Goal: Task Accomplishment & Management: Manage account settings

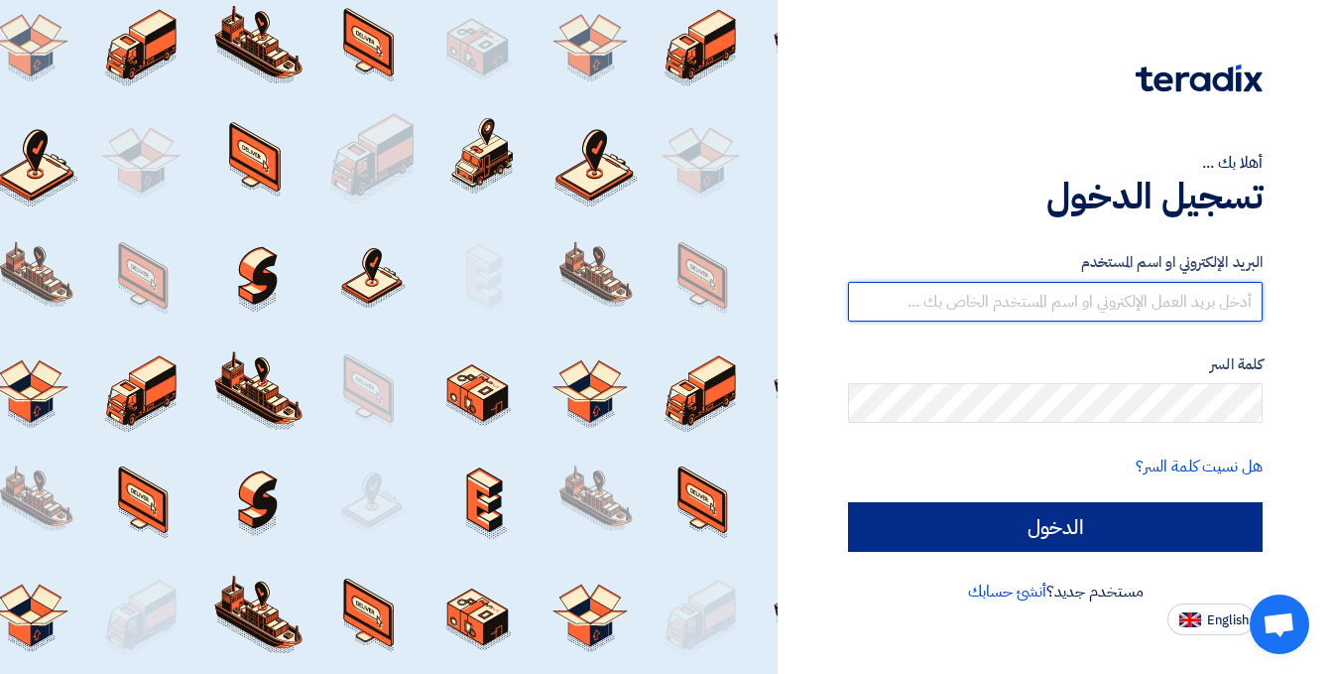
type input "[EMAIL_ADDRESS][DOMAIN_NAME]"
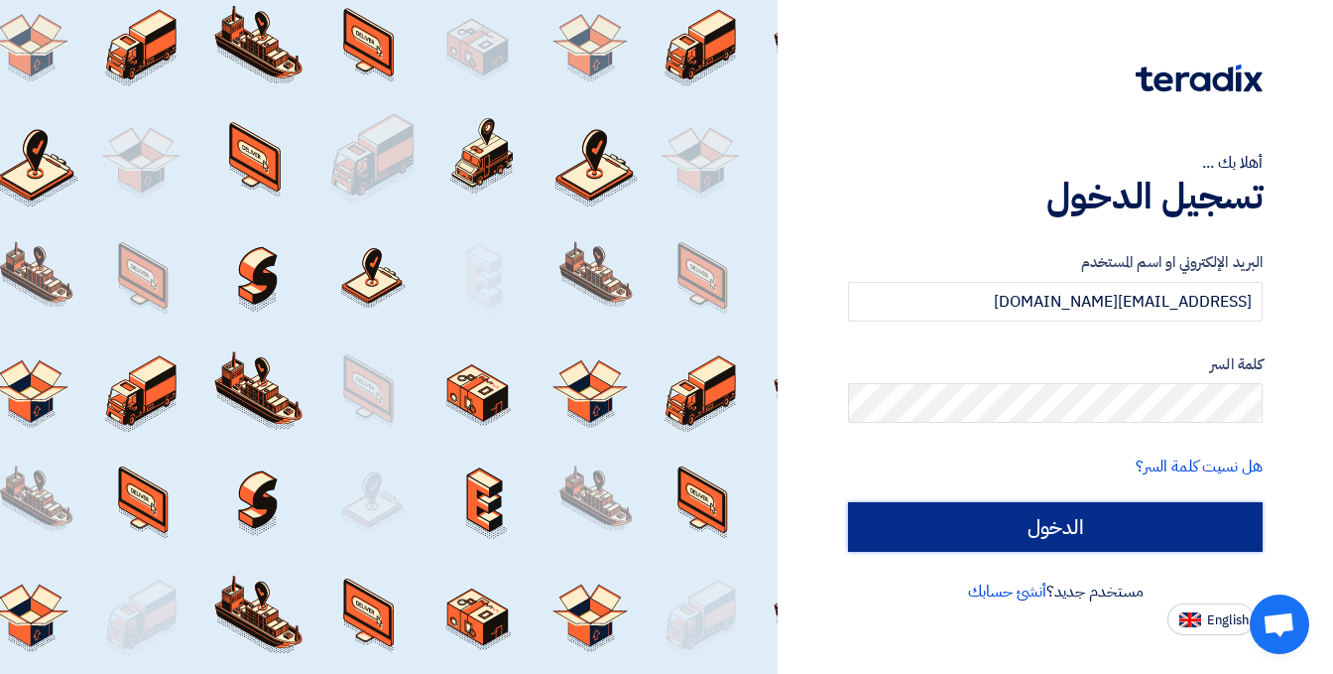
click at [1038, 549] on input "الدخول" at bounding box center [1055, 527] width 415 height 50
click at [1042, 524] on input "الدخول" at bounding box center [1055, 527] width 415 height 50
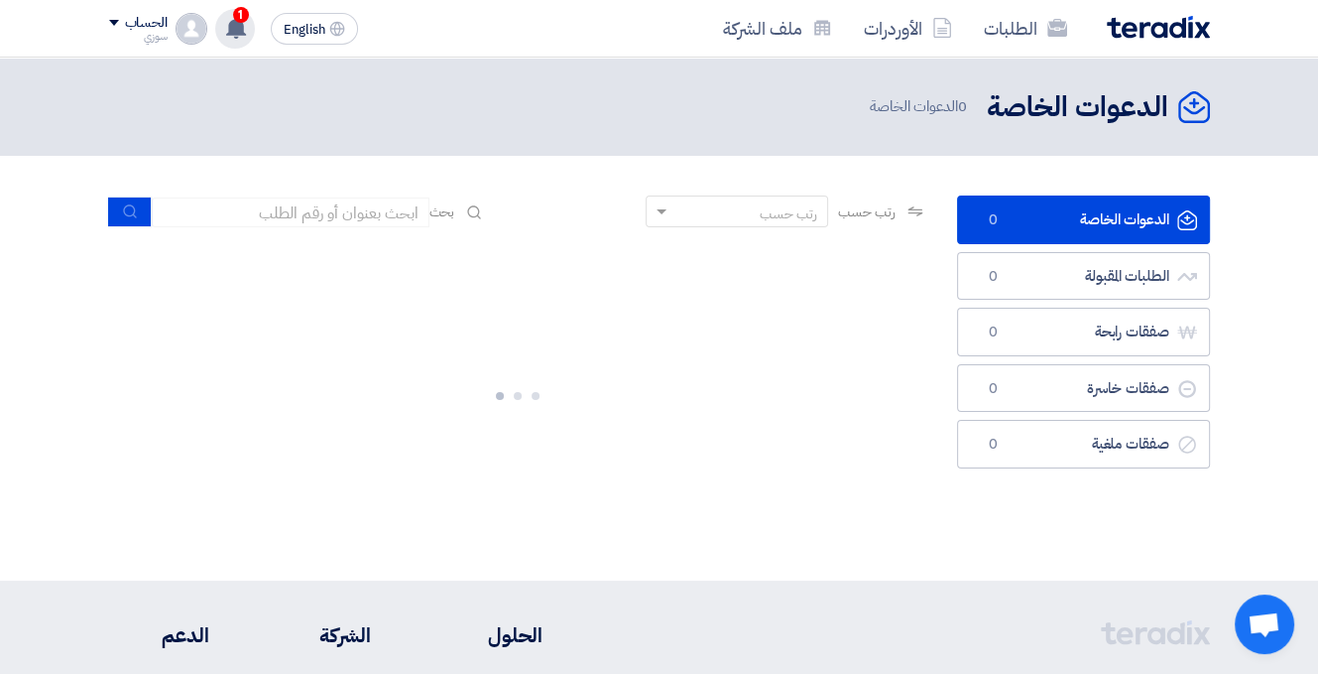
click at [238, 30] on use at bounding box center [236, 28] width 20 height 22
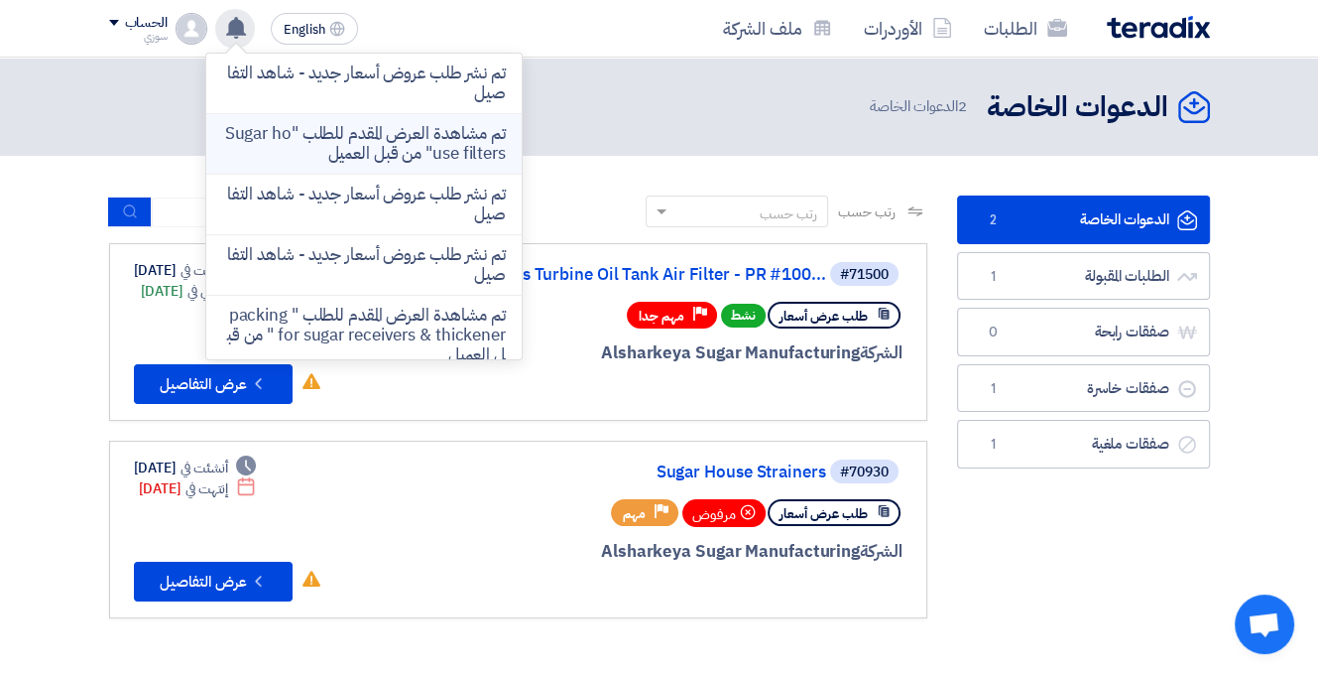
click at [391, 142] on p "تم مشاهدة العرض المقدم للطلب "Sugar house filters" من قبل العميل" at bounding box center [364, 144] width 284 height 40
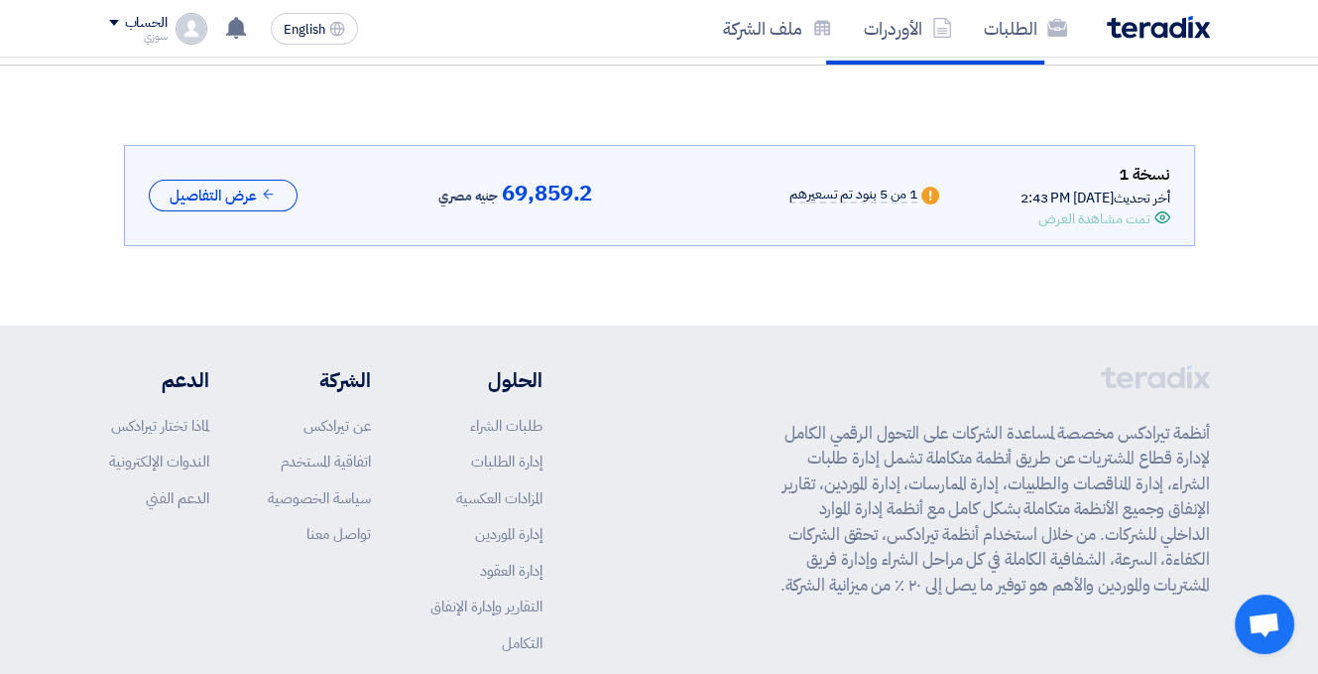
scroll to position [6, 0]
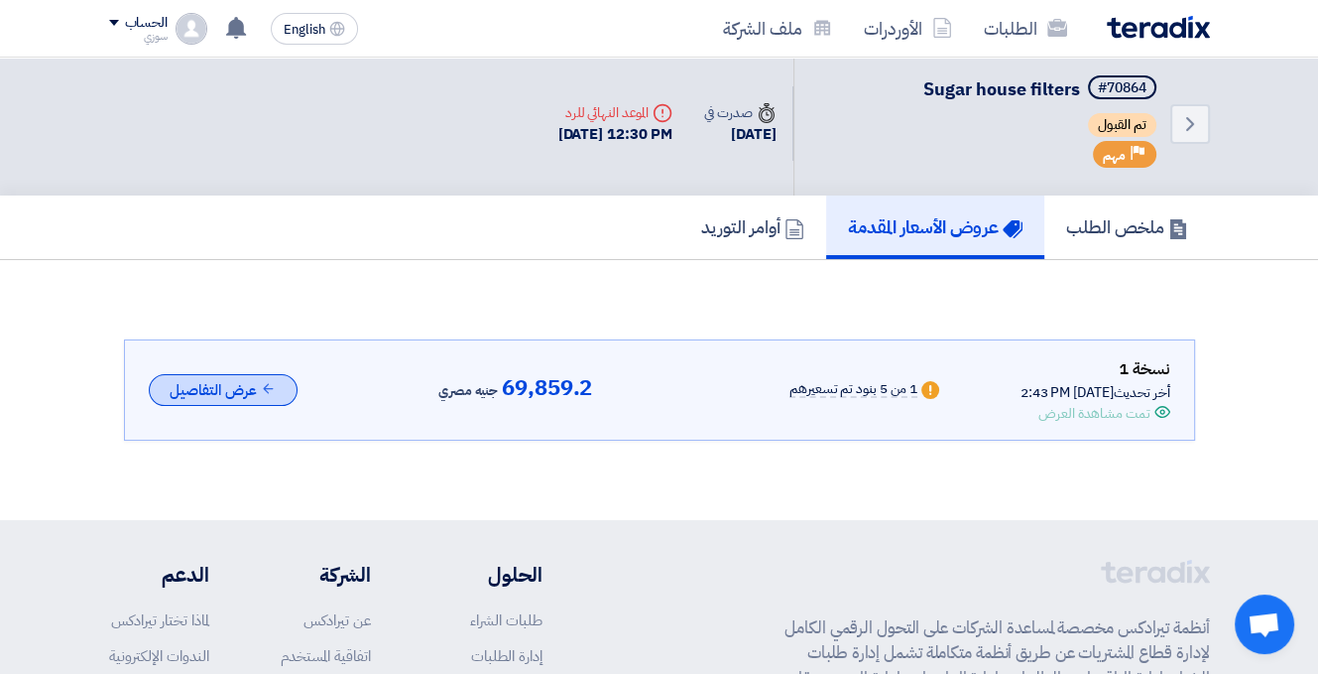
click at [198, 375] on button "عرض التفاصيل" at bounding box center [223, 390] width 149 height 33
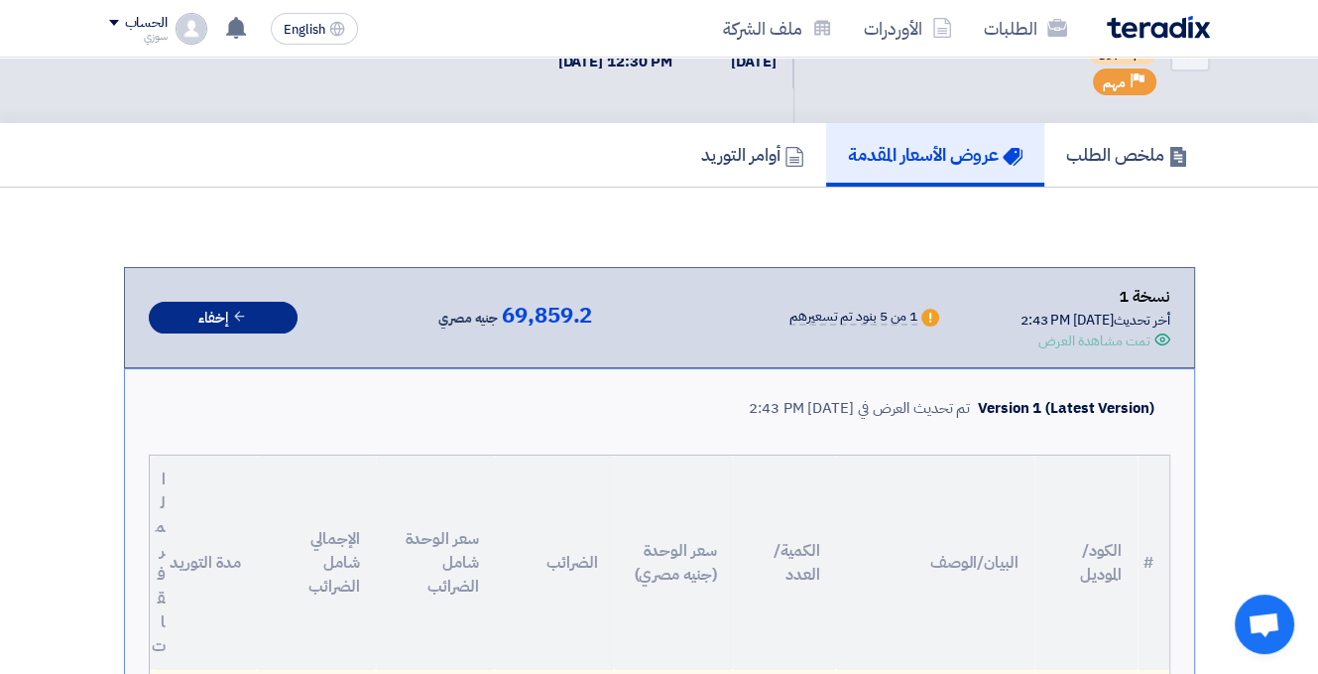
scroll to position [0, 0]
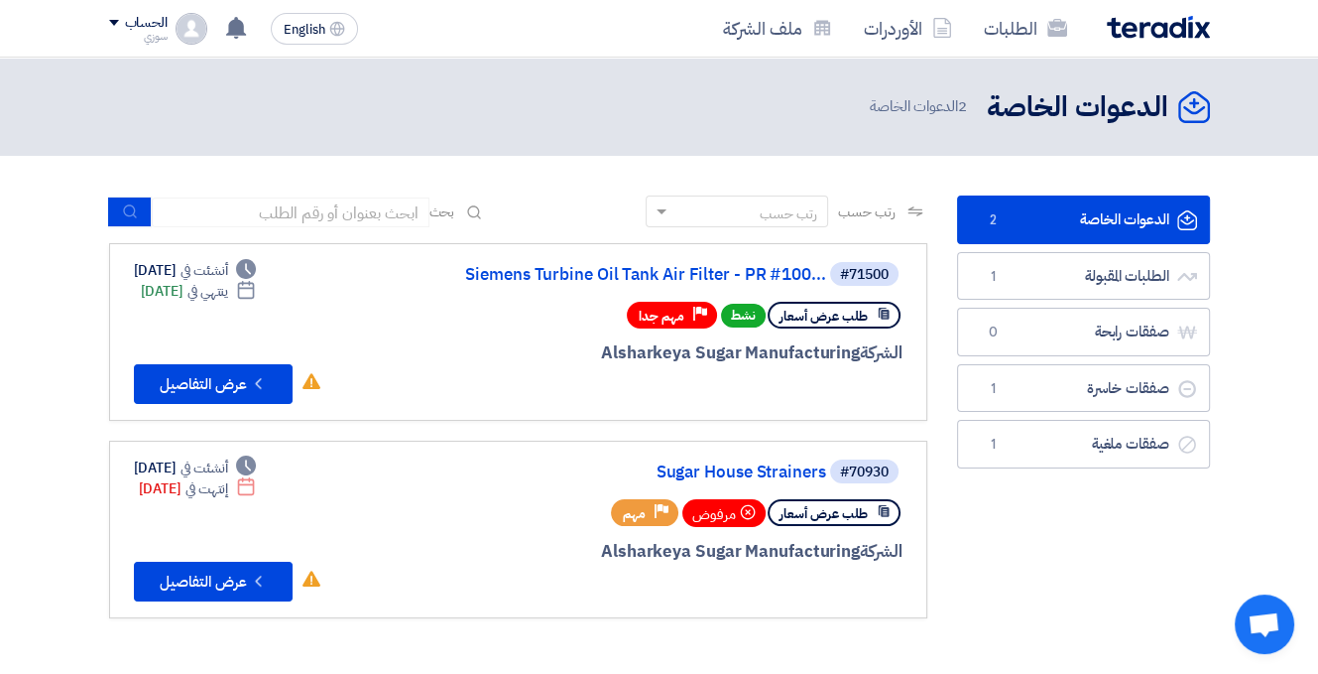
click at [1103, 213] on link "الدعوات الخاصة الدعوات الخاصة 2" at bounding box center [1083, 219] width 253 height 49
click at [739, 272] on link "Siemens Turbine Oil Tank Air Filter - PR #100..." at bounding box center [627, 275] width 397 height 18
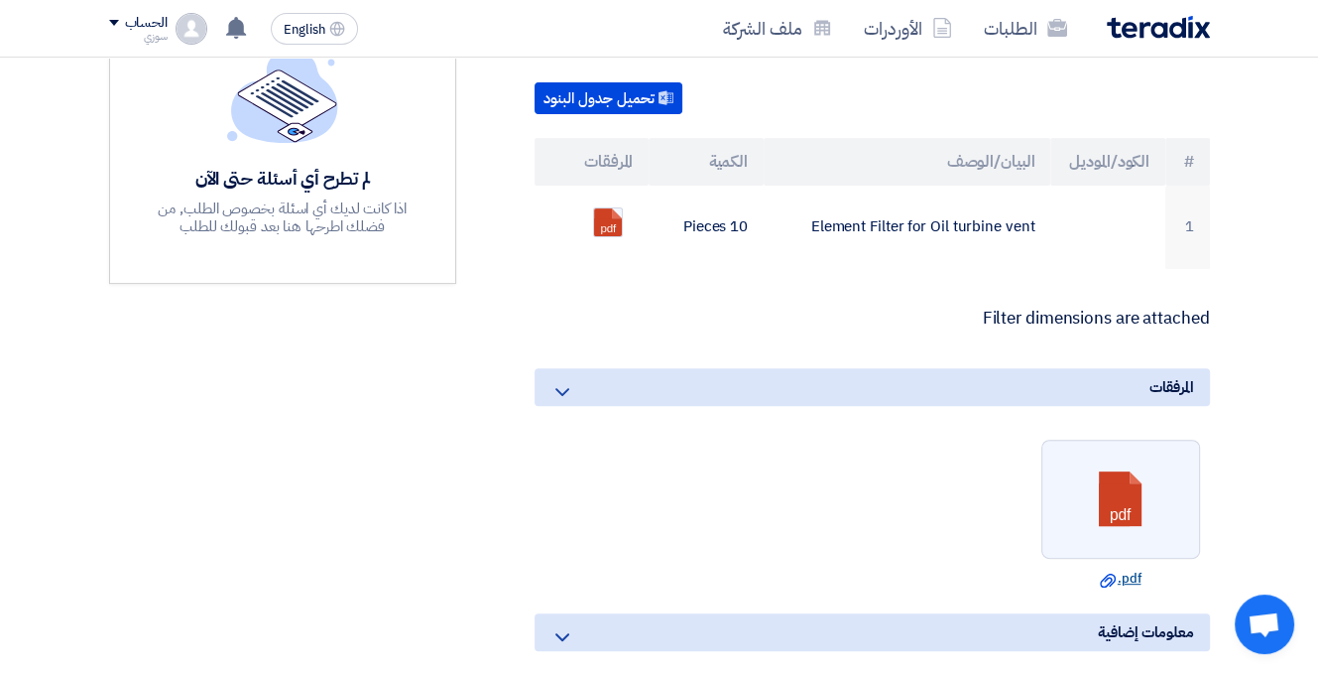
scroll to position [595, 0]
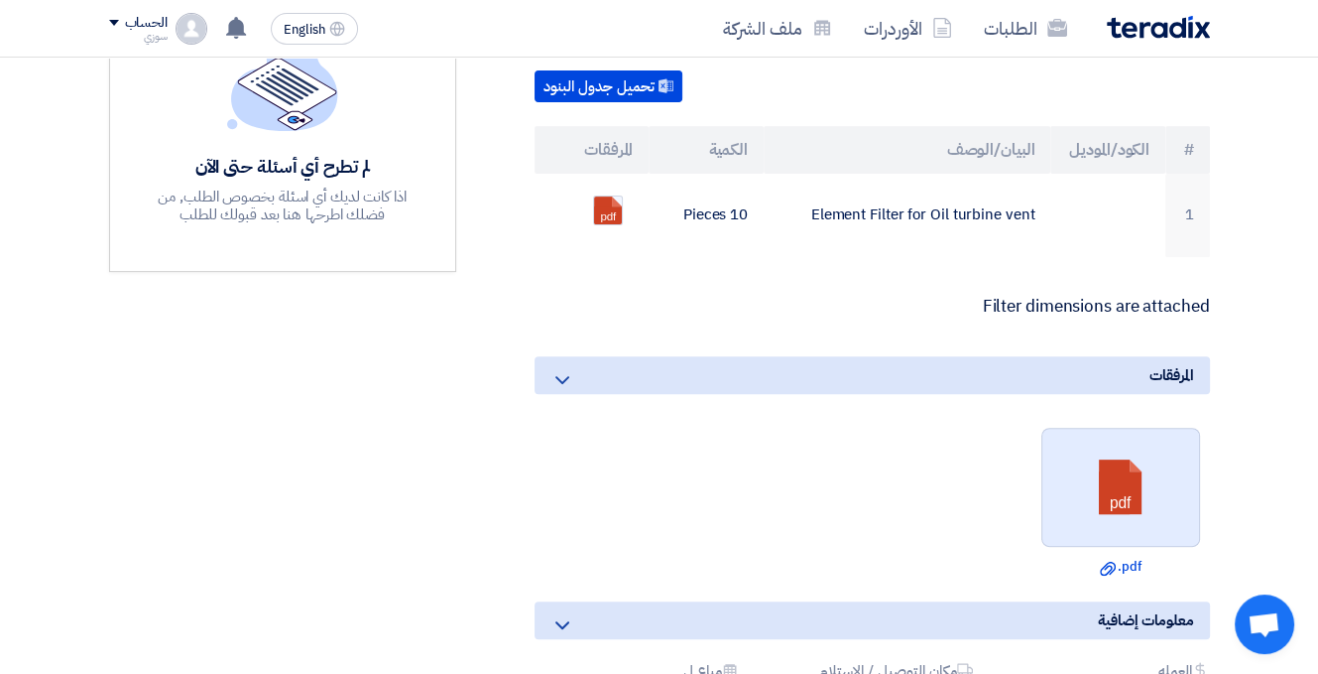
click at [1129, 472] on link at bounding box center [1121, 488] width 159 height 119
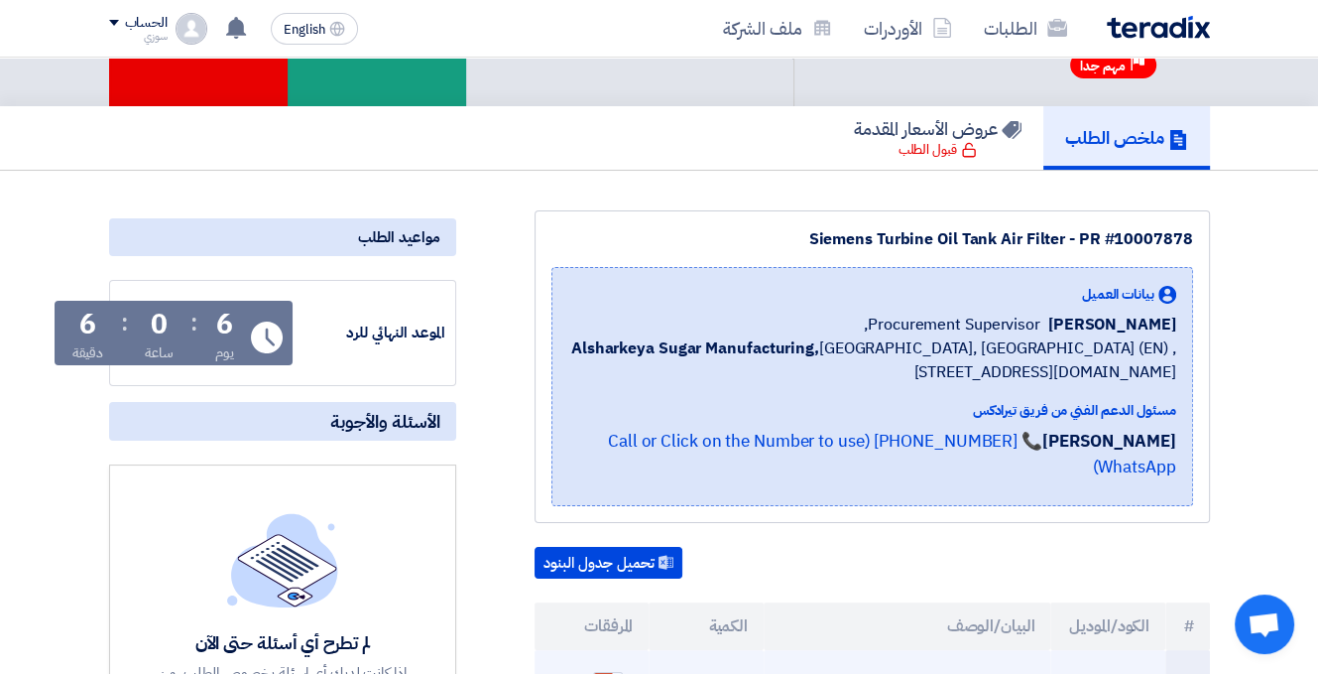
scroll to position [0, 0]
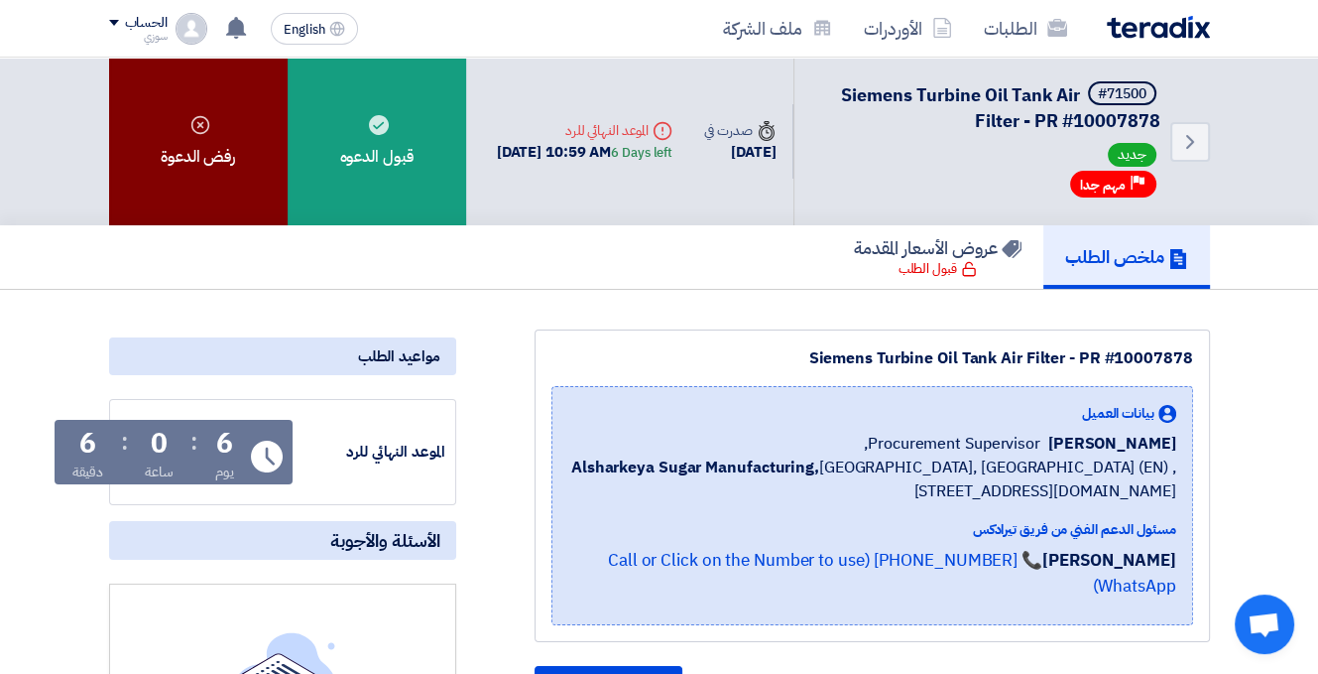
click at [230, 160] on div "رفض الدعوة" at bounding box center [198, 142] width 179 height 168
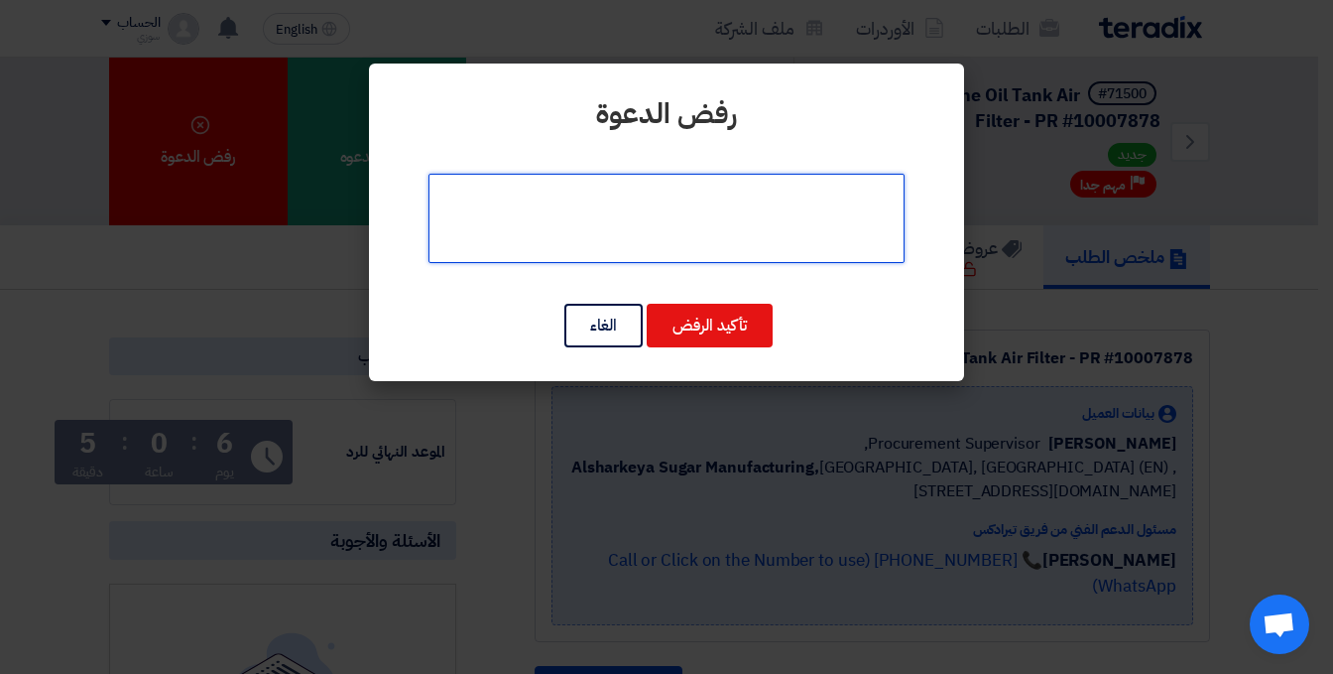
click at [686, 228] on textarea at bounding box center [667, 218] width 476 height 89
paste textarea "نعتذر عن تقديم عرض سعر مناسب حيث اننا لا نتعامل فى هذة البنود في الوقت الحالى."
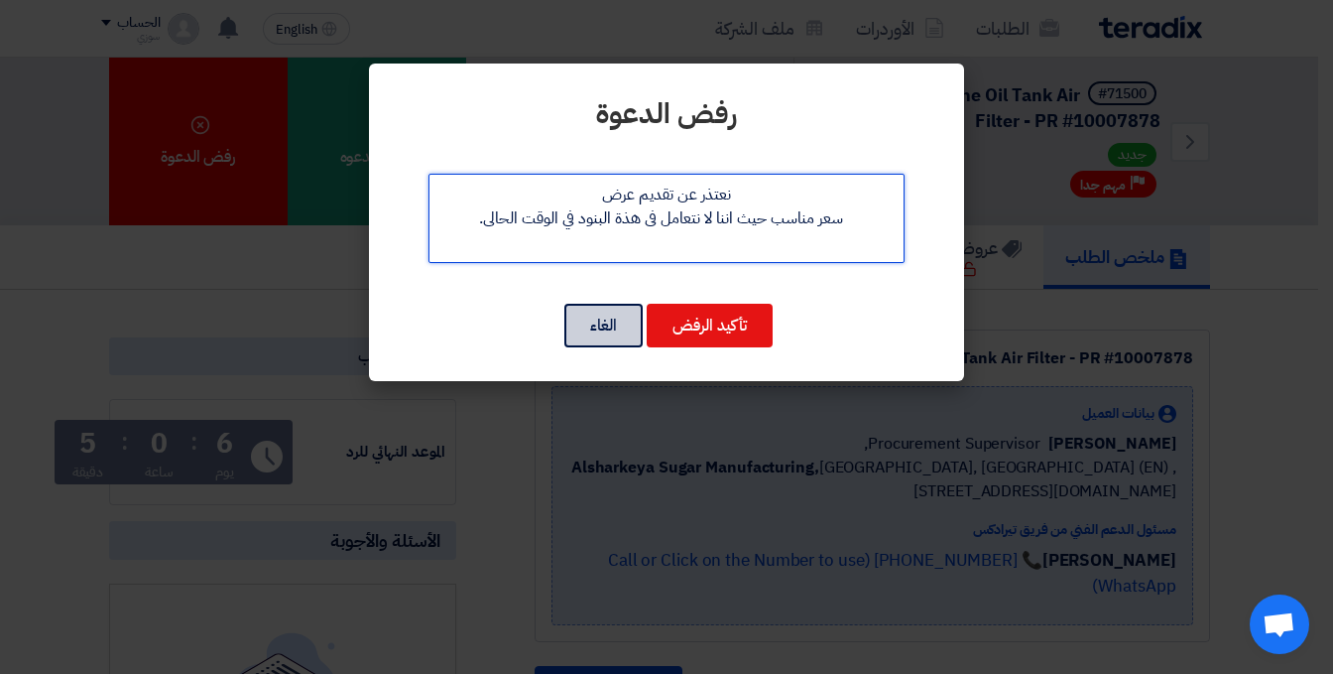
type textarea "نعتذر عن تقديم عرض سعر مناسب حيث اننا لا نتعامل فى هذة البنود في الوقت الحالى."
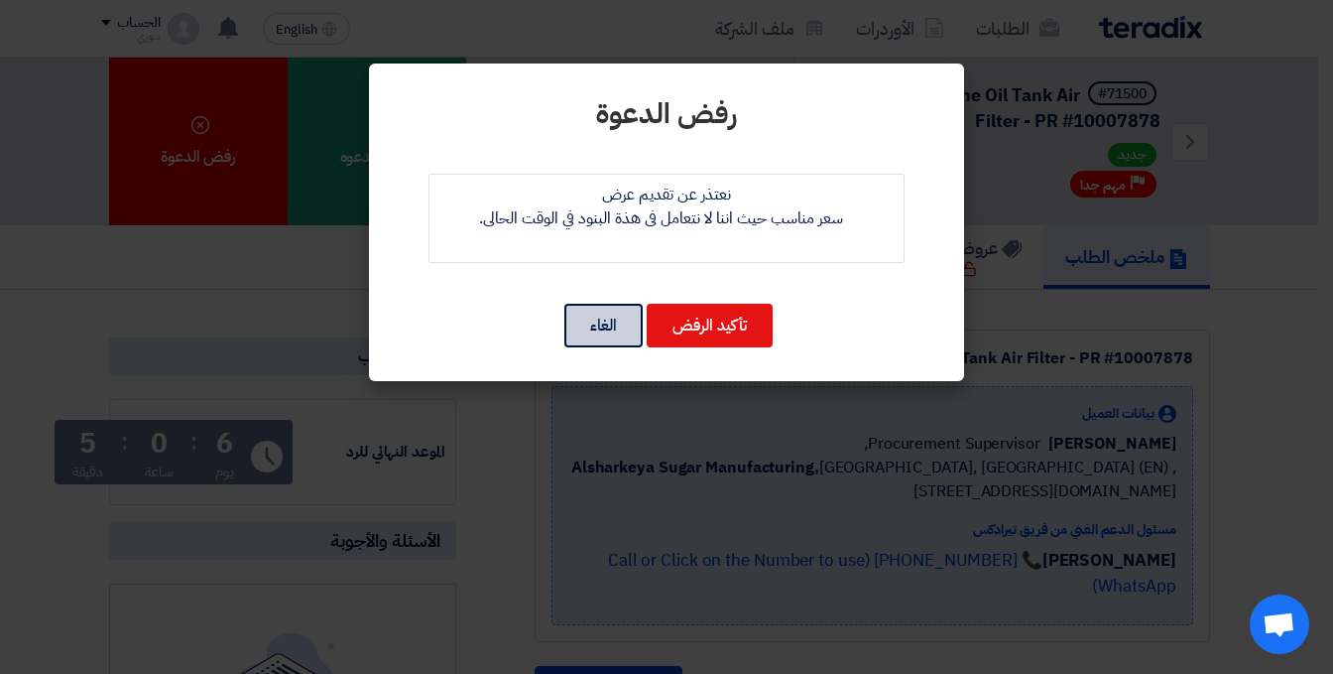
click at [598, 319] on button "الغاء" at bounding box center [603, 326] width 78 height 44
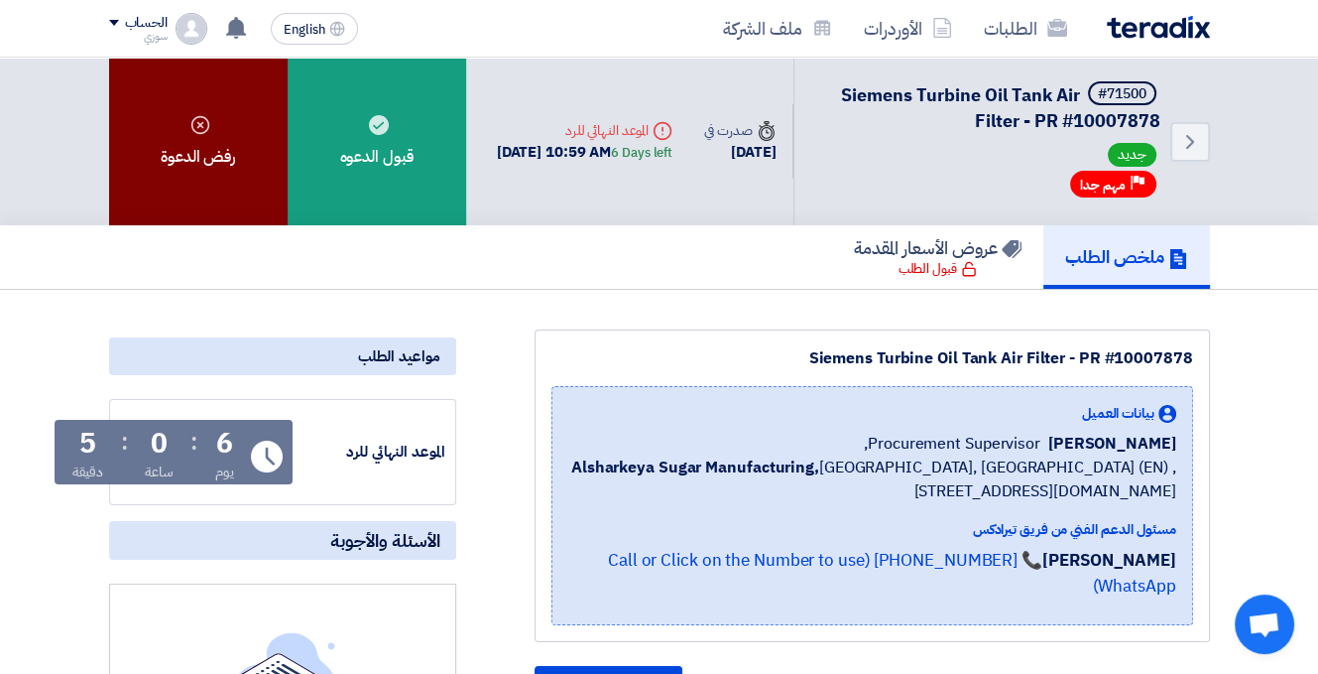
click at [214, 137] on div "رفض الدعوة" at bounding box center [198, 142] width 179 height 168
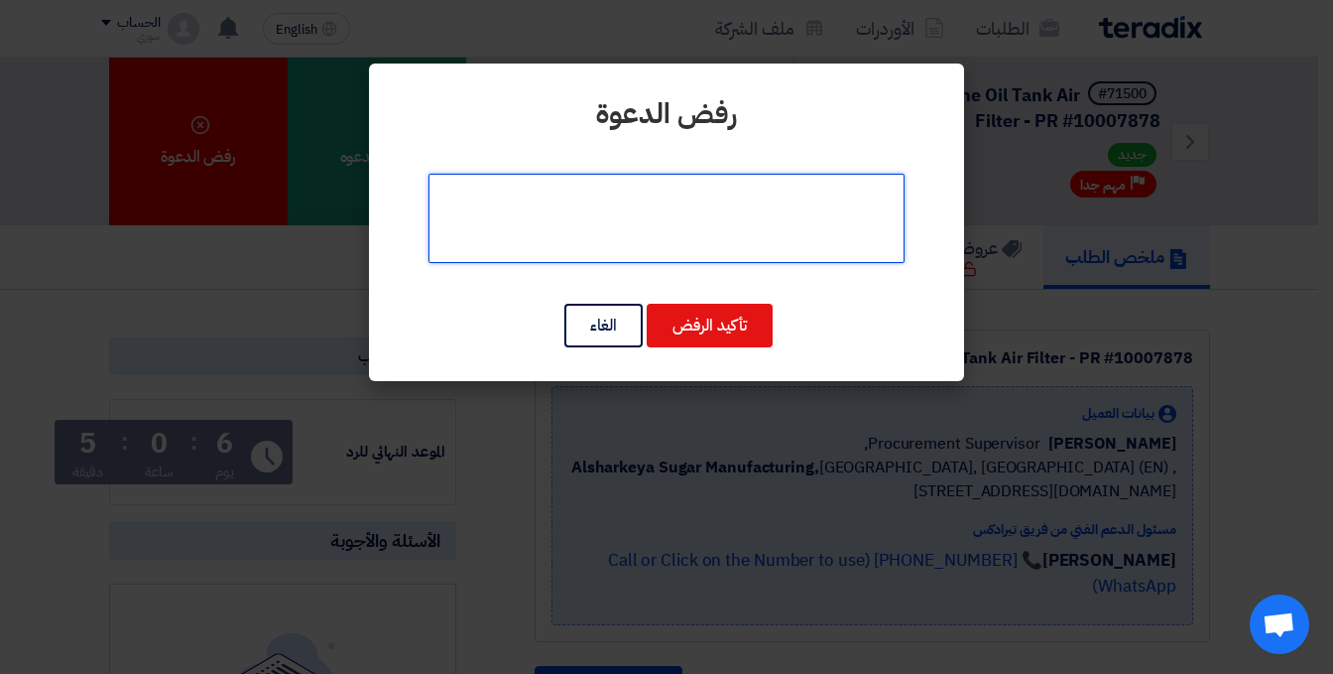
paste textarea "نعتذر عن تقديم عرض سعر مناسب حيث اننا لا نتعامل فى هذة البنود في الوقت الحالى."
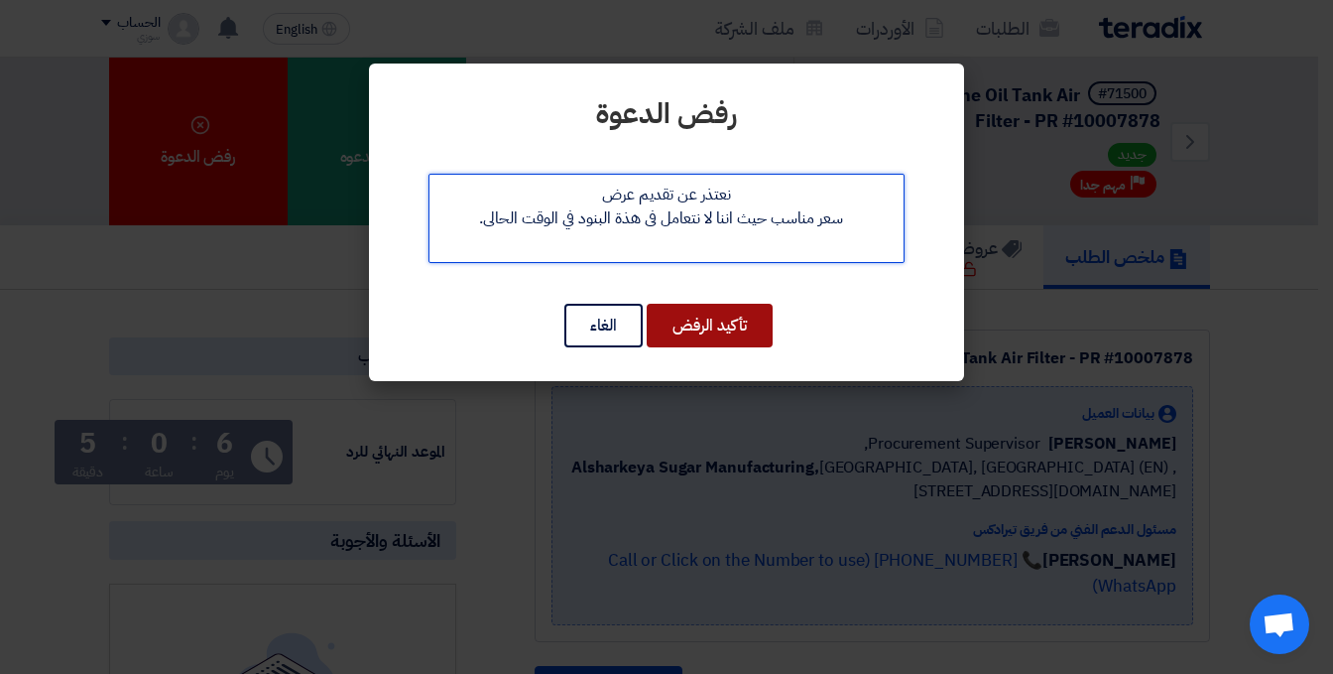
type textarea "نعتذر عن تقديم عرض سعر مناسب حيث اننا لا نتعامل فى هذة البنود في الوقت الحالى."
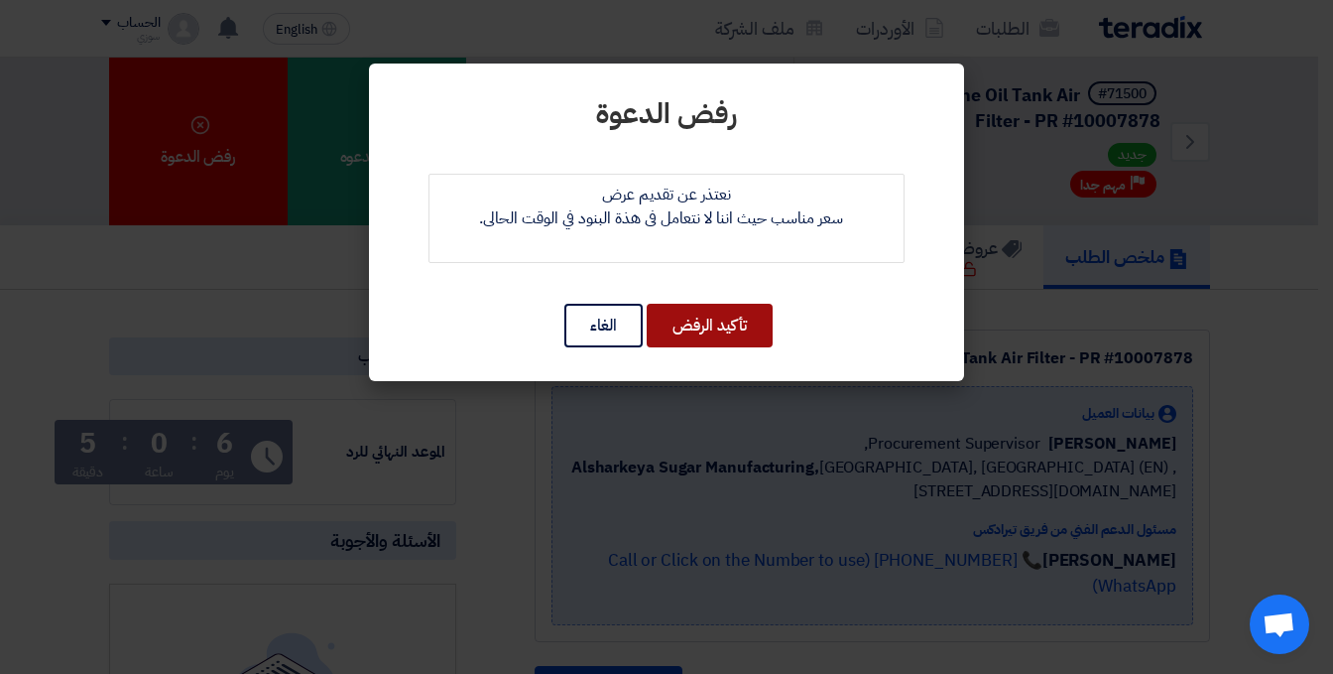
click at [729, 331] on button "تأكيد الرفض" at bounding box center [710, 326] width 126 height 44
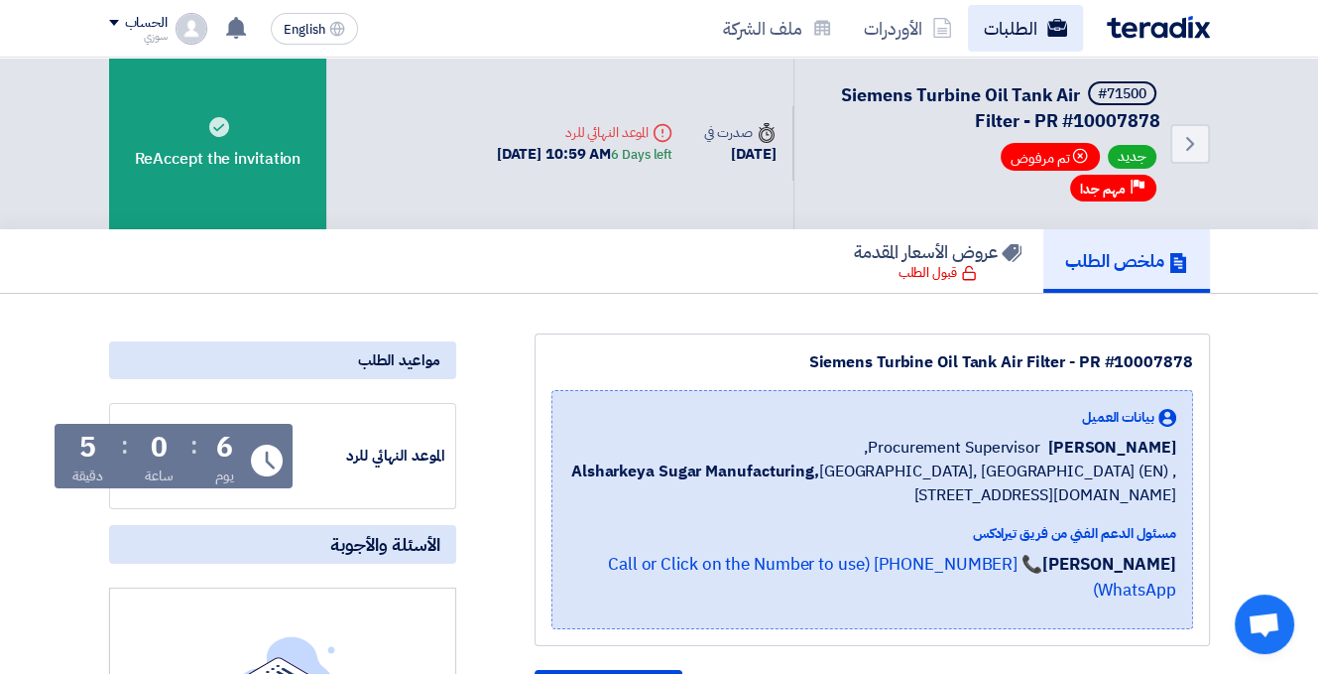
click at [1013, 19] on link "الطلبات" at bounding box center [1025, 28] width 115 height 47
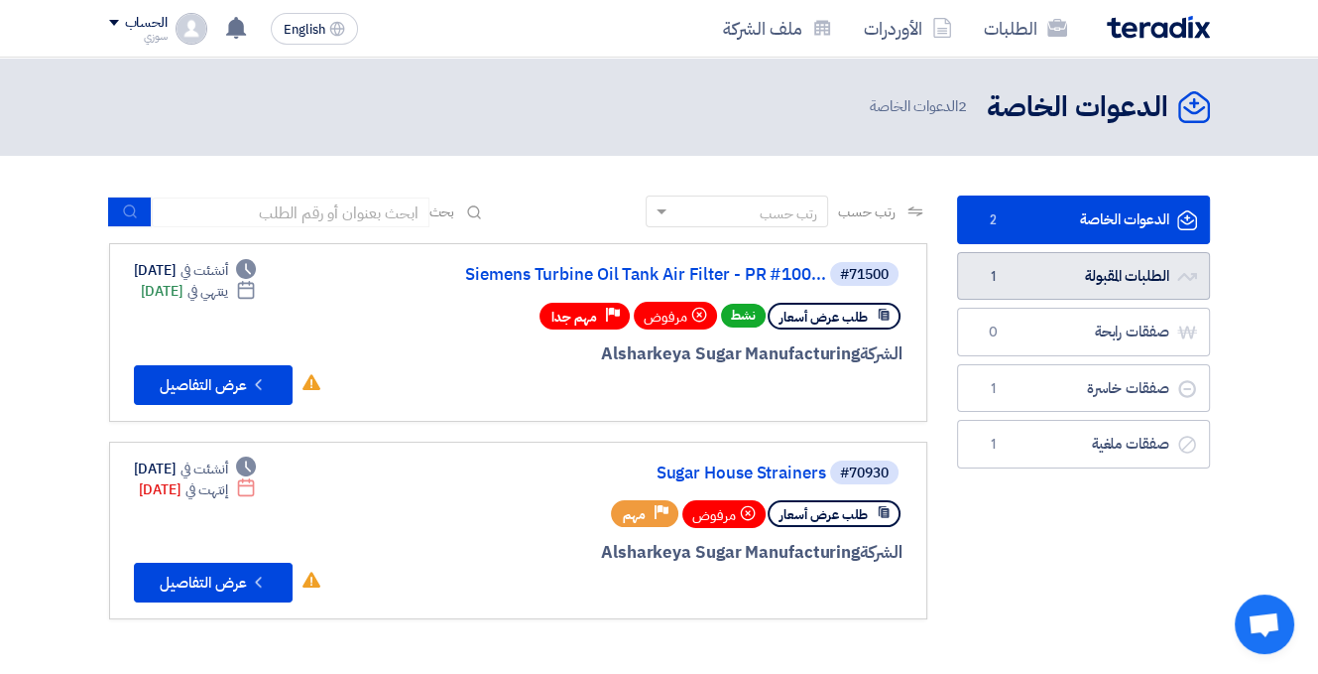
click at [1017, 277] on link "الطلبات المقبولة الطلبات المقبولة 1" at bounding box center [1083, 276] width 253 height 49
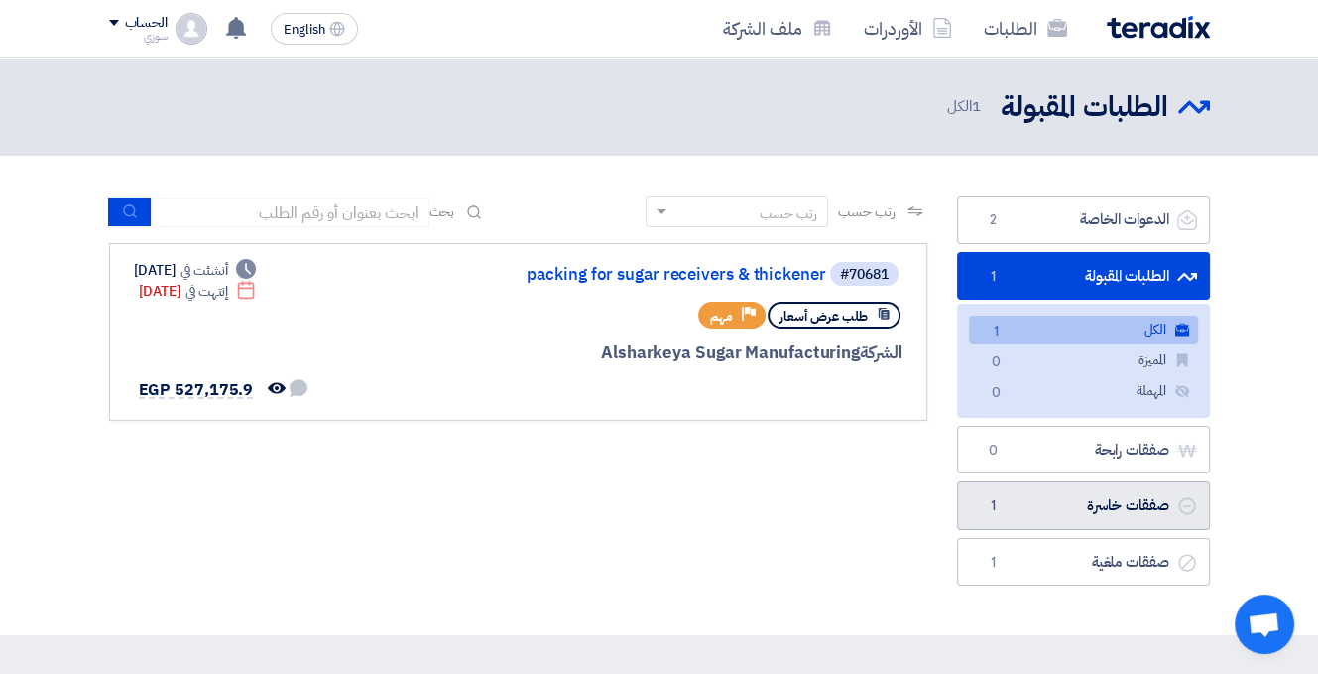
click at [1041, 499] on link "صفقات خاسرة صفقات خاسرة 1" at bounding box center [1083, 505] width 253 height 49
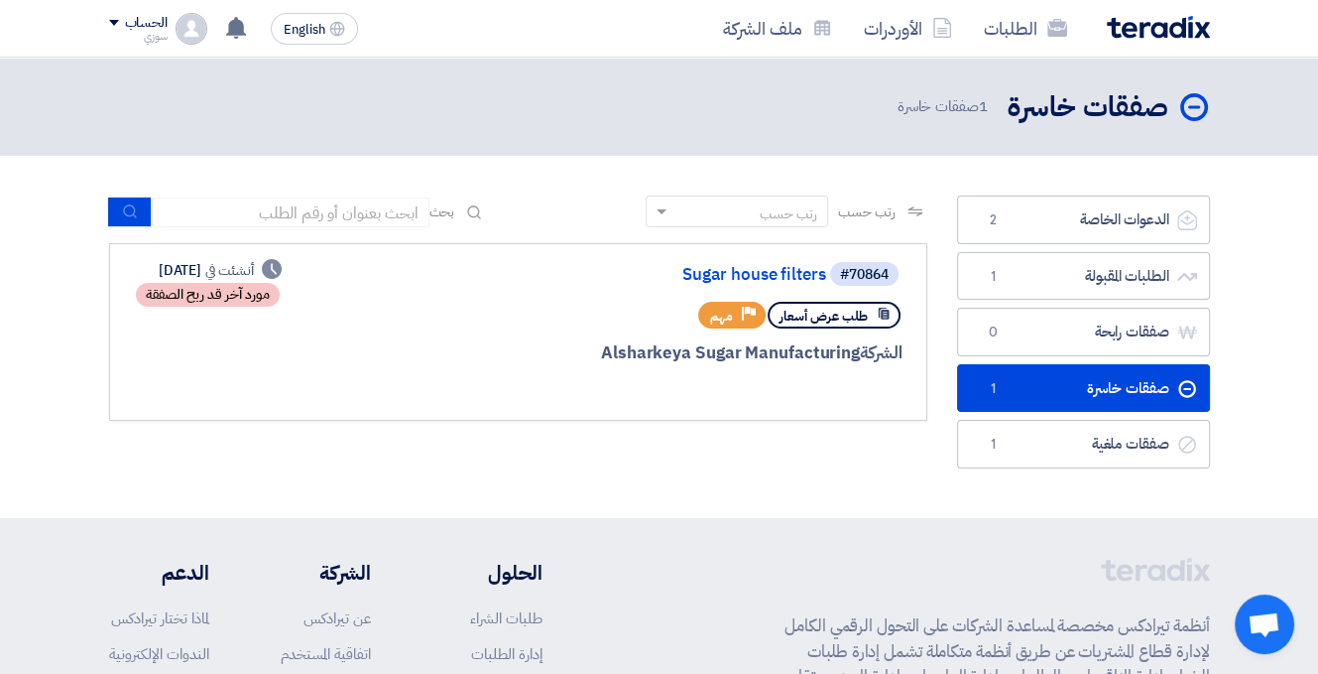
click at [426, 289] on div "#70864 Sugar house filters طلب عرض أسعار Priority مهم الشركة Alsharkeya Sugar M…" at bounding box center [664, 332] width 477 height 144
click at [764, 279] on link "Sugar house filters" at bounding box center [627, 275] width 397 height 18
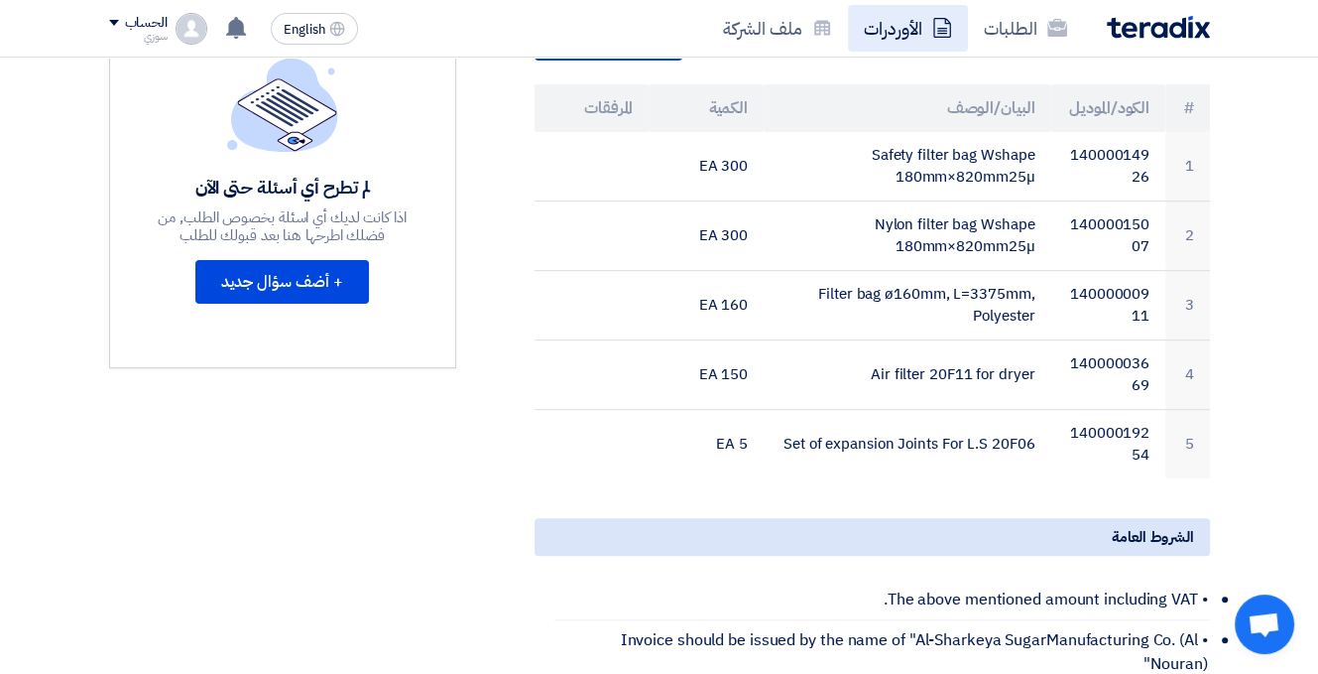
scroll to position [496, 0]
